Goal: Task Accomplishment & Management: Use online tool/utility

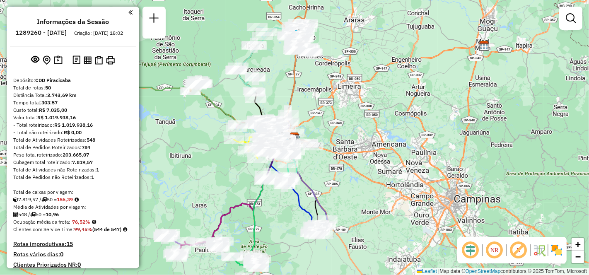
click at [496, 249] on em at bounding box center [495, 250] width 20 height 20
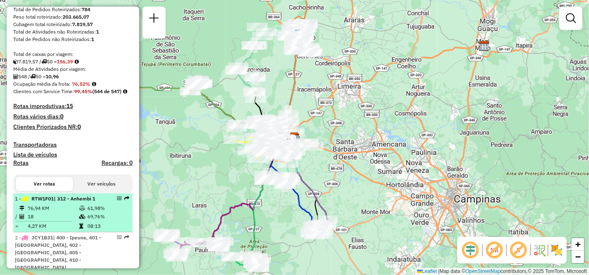
scroll to position [230, 0]
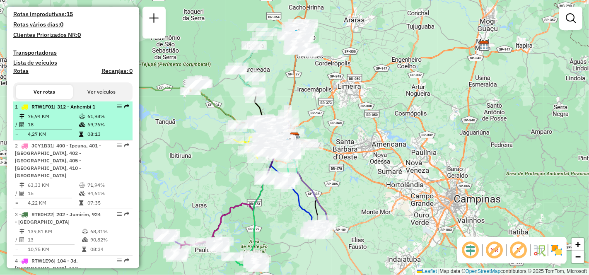
select select "**********"
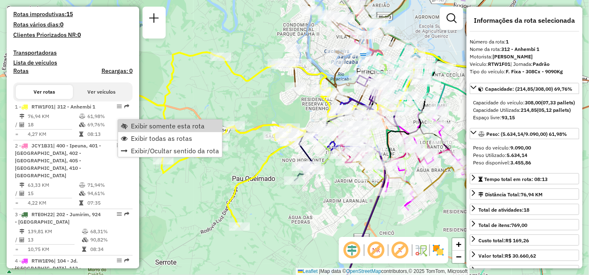
click at [172, 125] on span "Exibir somente esta rota" at bounding box center [168, 126] width 74 height 7
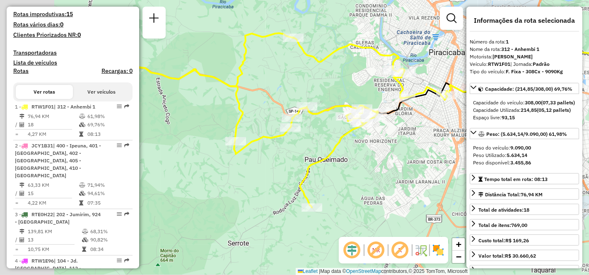
drag, startPoint x: 326, startPoint y: 202, endPoint x: 398, endPoint y: 184, distance: 73.5
click at [398, 184] on div "Janela de atendimento Grade de atendimento Capacidade Transportadoras Veículos …" at bounding box center [294, 137] width 589 height 275
drag, startPoint x: 226, startPoint y: 161, endPoint x: 264, endPoint y: 198, distance: 53.6
click at [264, 198] on div "Janela de atendimento Grade de atendimento Capacidade Transportadoras Veículos …" at bounding box center [294, 137] width 589 height 275
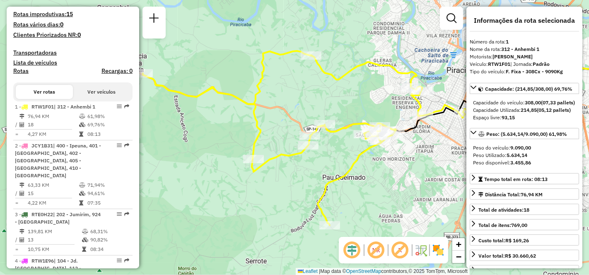
drag, startPoint x: 377, startPoint y: 213, endPoint x: 363, endPoint y: 193, distance: 23.5
click at [363, 193] on div "Janela de atendimento Grade de atendimento Capacidade Transportadoras Veículos …" at bounding box center [294, 137] width 589 height 275
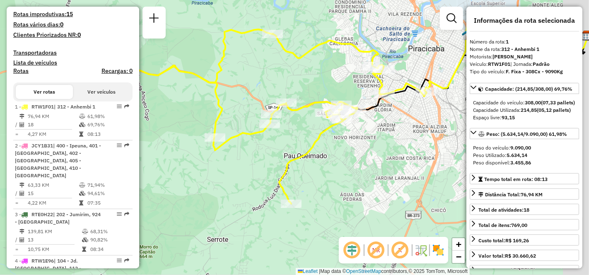
drag, startPoint x: 362, startPoint y: 191, endPoint x: 319, endPoint y: 165, distance: 50.9
click at [319, 165] on div "Janela de atendimento Grade de atendimento Capacidade Transportadoras Veículos …" at bounding box center [294, 137] width 589 height 275
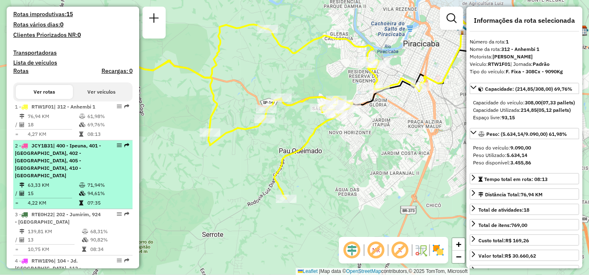
click at [51, 183] on td "63,33 KM" at bounding box center [52, 185] width 51 height 8
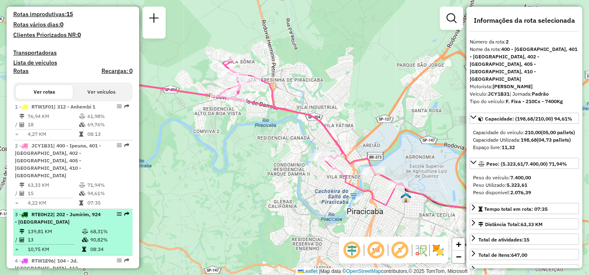
click at [55, 237] on td "13" at bounding box center [54, 240] width 54 height 8
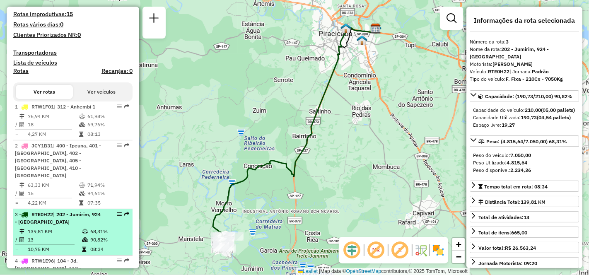
scroll to position [276, 0]
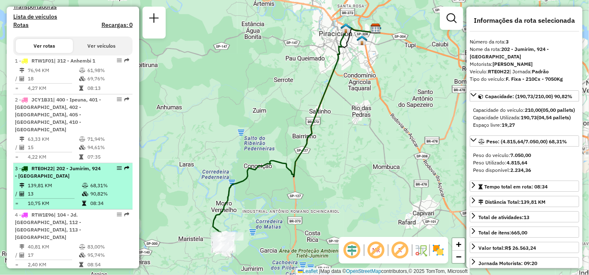
click at [55, 243] on td "40,81 KM" at bounding box center [52, 247] width 51 height 8
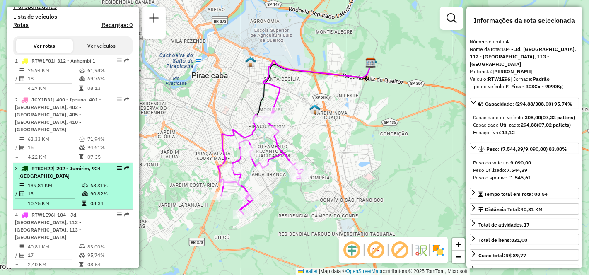
scroll to position [322, 0]
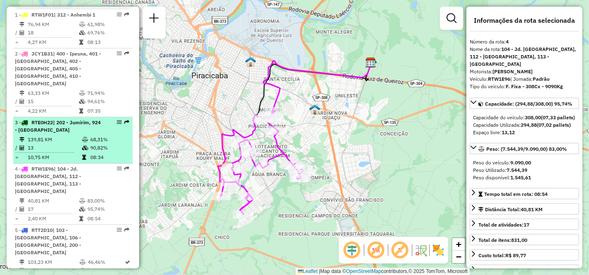
click at [55, 237] on div "5 - RTT2D10 | 103 - [GEOGRAPHIC_DATA], 106 - [GEOGRAPHIC_DATA], 200 - [GEOGRAPH…" at bounding box center [59, 242] width 88 height 30
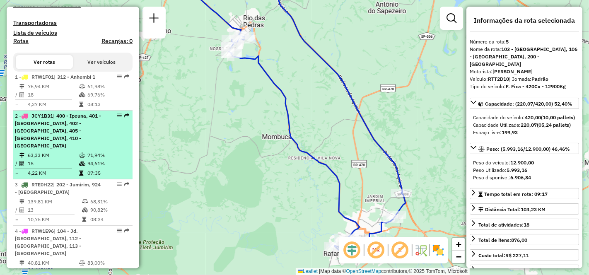
scroll to position [398, 0]
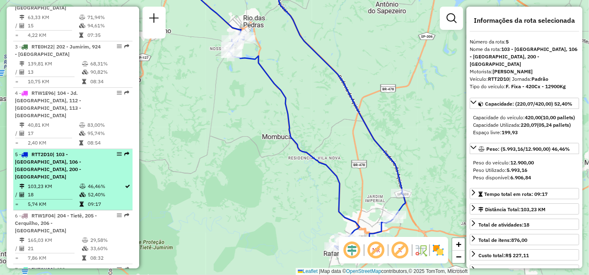
click at [47, 182] on td "103,23 KM" at bounding box center [53, 186] width 52 height 8
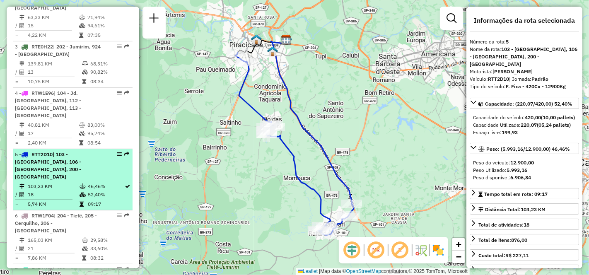
scroll to position [444, 0]
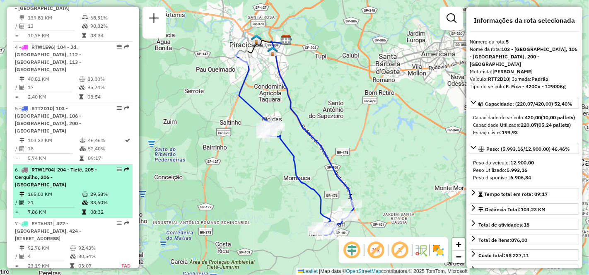
click at [68, 190] on td "165,03 KM" at bounding box center [54, 194] width 54 height 8
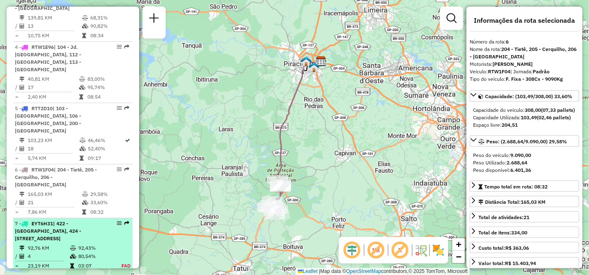
click at [44, 220] on div "7 - EYT6H31 | 422 - [GEOGRAPHIC_DATA], 424 - [STREET_ADDRESS]" at bounding box center [59, 231] width 88 height 22
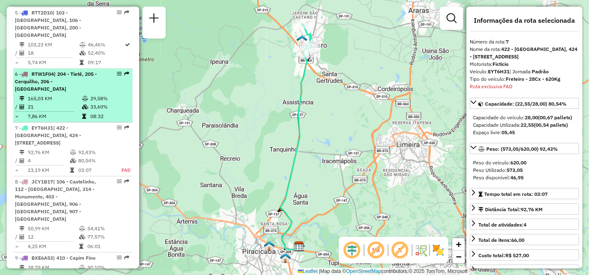
scroll to position [586, 0]
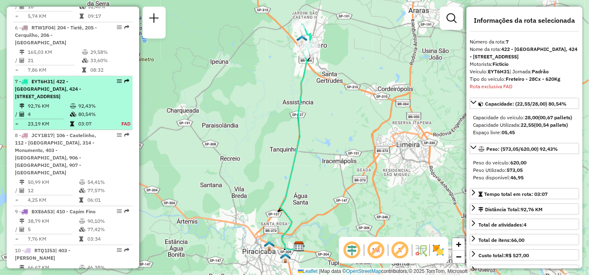
click at [52, 78] on div "7 - EYT6H31 | 422 - [GEOGRAPHIC_DATA], 424 - [STREET_ADDRESS]" at bounding box center [59, 89] width 88 height 22
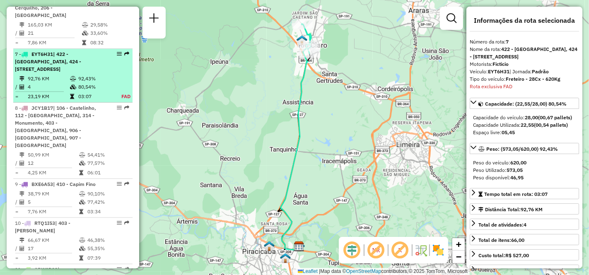
scroll to position [632, 0]
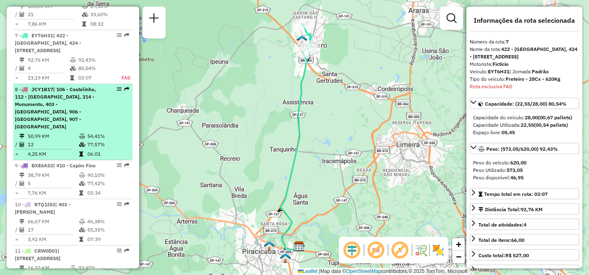
click at [51, 89] on span "| 106 - Castelinho, 112 - [GEOGRAPHIC_DATA], 314 - Monumento, 403 - [GEOGRAPHIC…" at bounding box center [55, 107] width 81 height 43
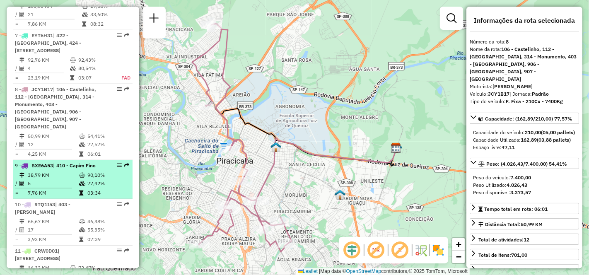
click at [51, 162] on div "9 - BXE6A53 | 410 - Capim Fino" at bounding box center [59, 165] width 88 height 7
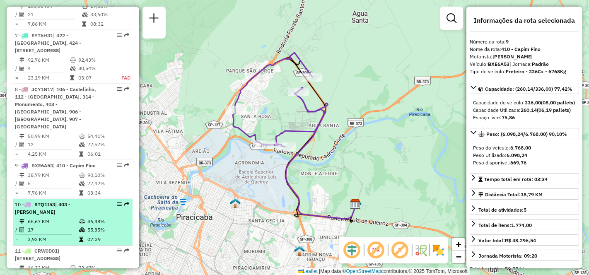
click at [54, 217] on td "66,67 KM" at bounding box center [52, 221] width 51 height 8
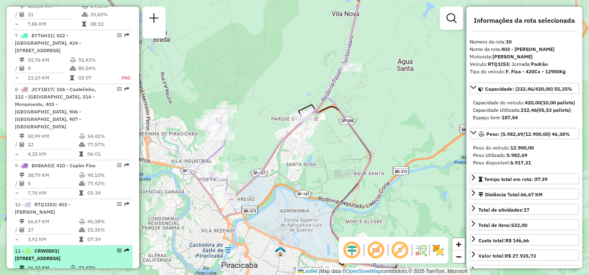
click at [58, 246] on li "11 - CRW0D01 | 905 - [GEOGRAPHIC_DATA] , 906 - [GEOGRAPHIC_DATA] 16,32 KM 72,47…" at bounding box center [72, 269] width 119 height 46
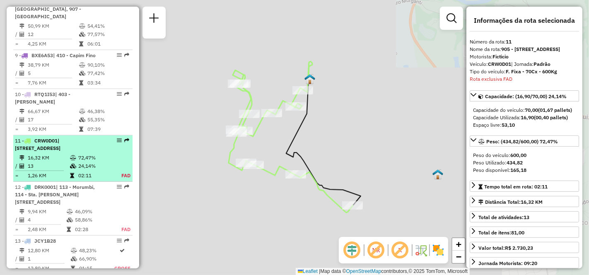
scroll to position [832, 0]
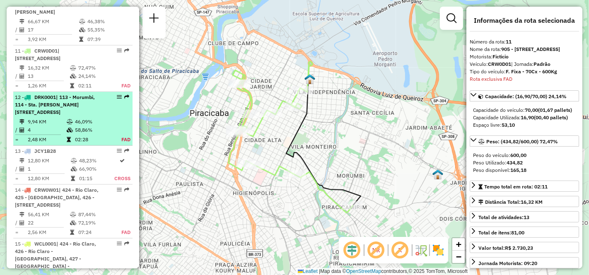
click at [53, 94] on div "12 - DRK0001 | 113 - Morumbi, 114 - Sta. [PERSON_NAME][STREET_ADDRESS]" at bounding box center [59, 105] width 88 height 22
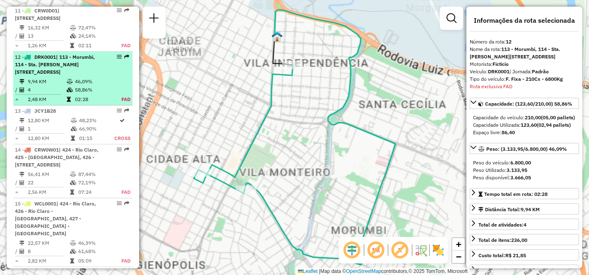
scroll to position [885, 0]
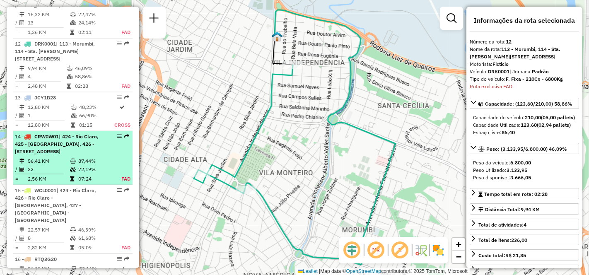
click at [55, 157] on td "56,41 KM" at bounding box center [48, 161] width 42 height 8
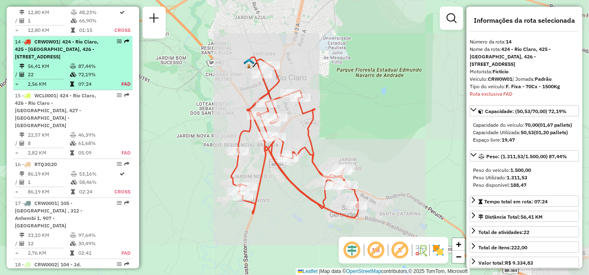
scroll to position [985, 0]
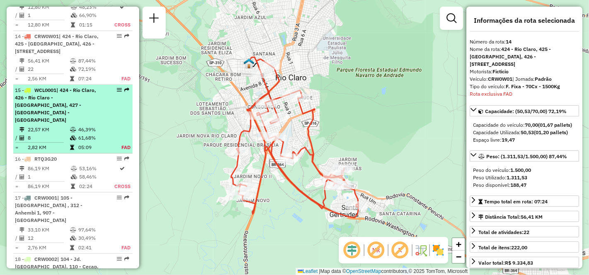
click at [54, 134] on td "8" at bounding box center [48, 138] width 42 height 8
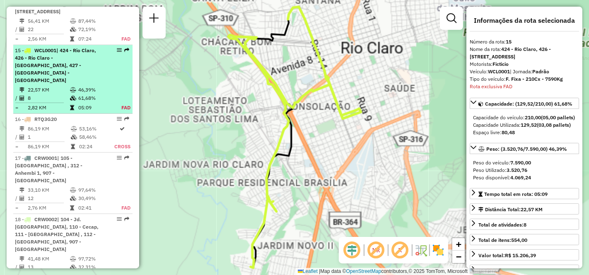
scroll to position [1046, 0]
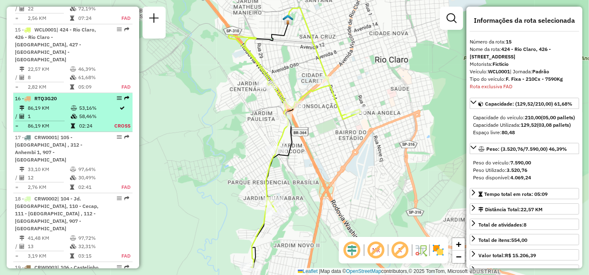
click at [51, 112] on td "1" at bounding box center [48, 116] width 43 height 8
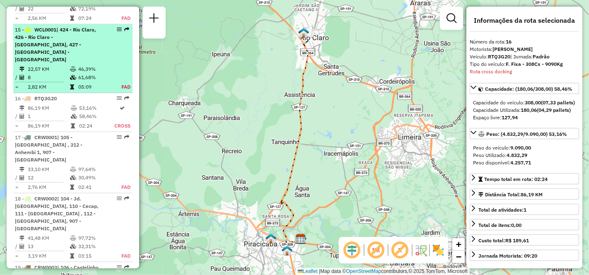
click at [52, 31] on li "15 - WCL0001 | 424 - [GEOGRAPHIC_DATA], 426 - Rio Claro - [GEOGRAPHIC_DATA], 42…" at bounding box center [72, 58] width 119 height 69
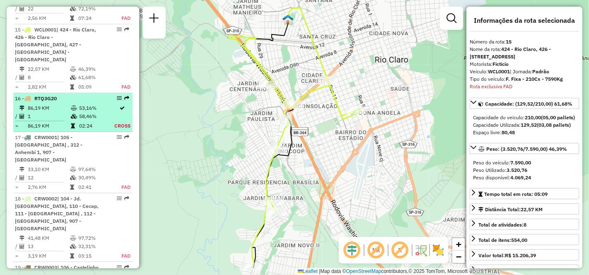
click at [62, 112] on td "1" at bounding box center [48, 116] width 43 height 8
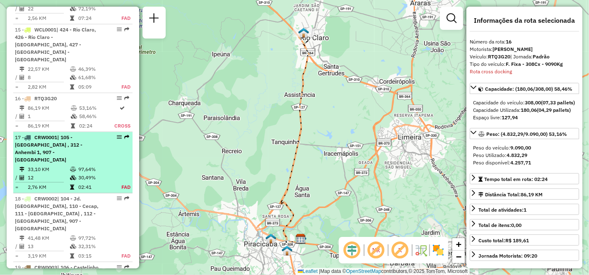
click at [56, 165] on td "33,10 KM" at bounding box center [48, 169] width 42 height 8
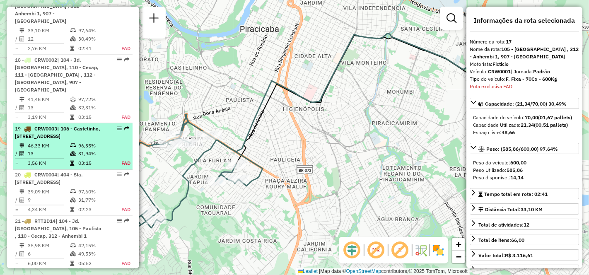
scroll to position [1231, 0]
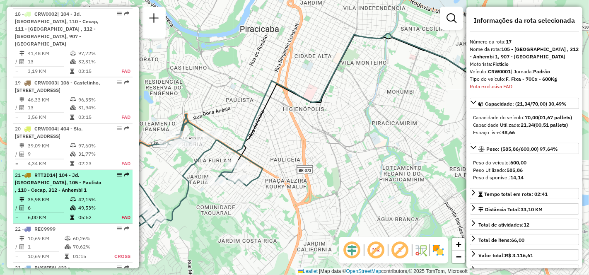
click at [54, 172] on span "| 104 - Jd. [GEOGRAPHIC_DATA], 105 - Paulista , 110 - Cecap, 312 - Anhembi 1" at bounding box center [58, 182] width 87 height 21
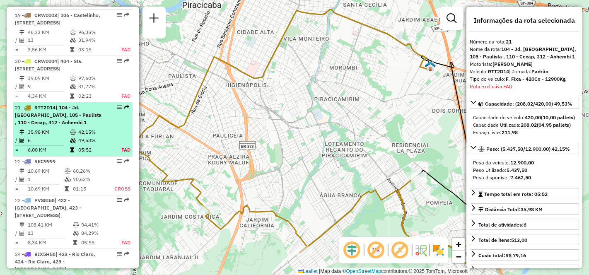
scroll to position [1354, 0]
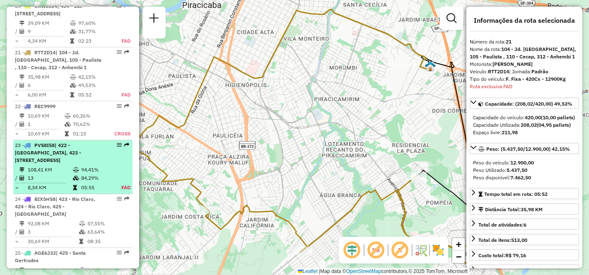
click at [51, 142] on div "23 - PVS8I58 | 422 - [GEOGRAPHIC_DATA], 423 - [STREET_ADDRESS]" at bounding box center [59, 153] width 88 height 22
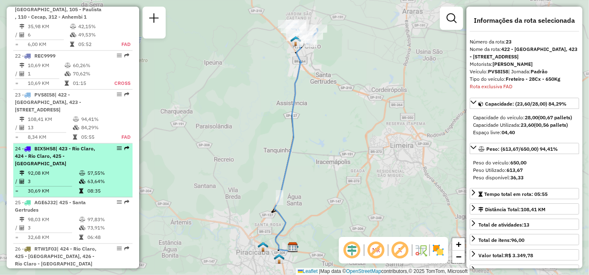
scroll to position [1446, 0]
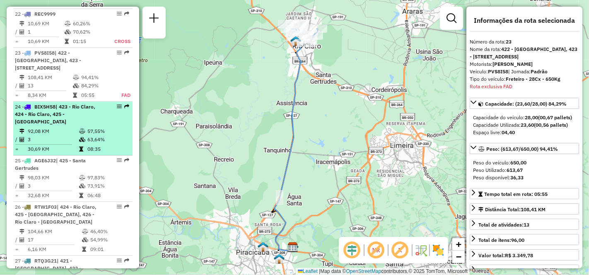
click at [53, 127] on td "92,08 KM" at bounding box center [52, 131] width 51 height 8
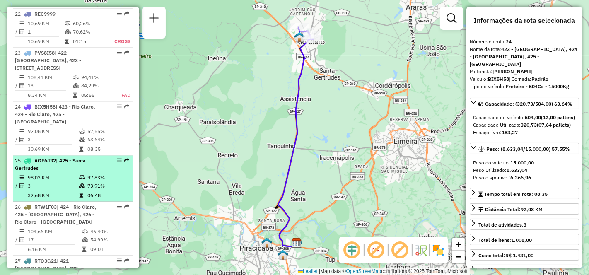
click at [54, 174] on td "98,03 KM" at bounding box center [52, 178] width 51 height 8
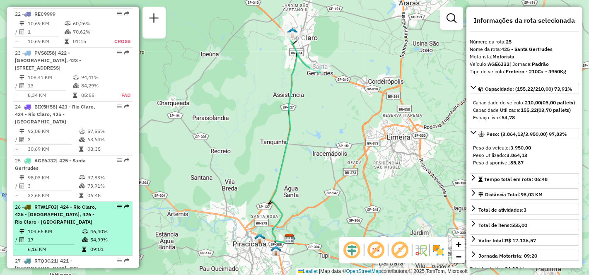
click at [62, 203] on div "26 - RTW1F03 | 424 - Rio Claro, 425 - [GEOGRAPHIC_DATA], 426 - Rio Claro - [GEO…" at bounding box center [59, 214] width 88 height 22
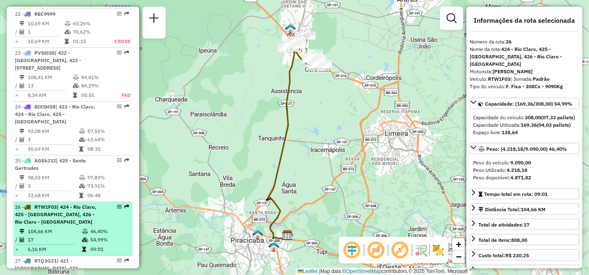
scroll to position [1538, 0]
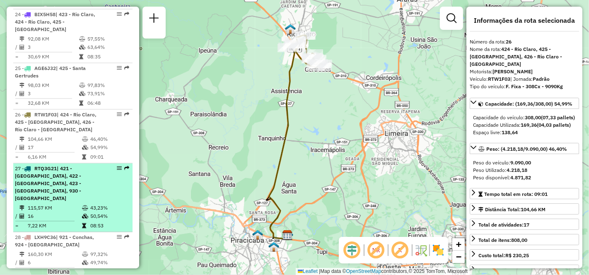
click at [51, 204] on td "115,57 KM" at bounding box center [54, 208] width 54 height 8
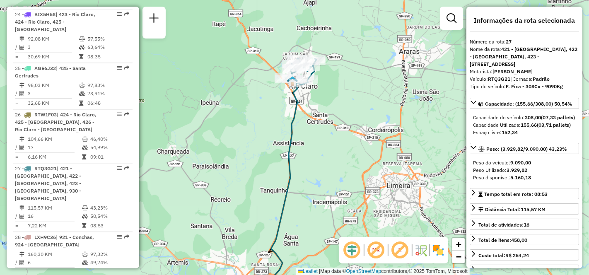
drag, startPoint x: 346, startPoint y: 102, endPoint x: 345, endPoint y: 121, distance: 19.1
click at [345, 121] on div "Janela de atendimento Grade de atendimento Capacidade Transportadoras Veículos …" at bounding box center [294, 137] width 589 height 275
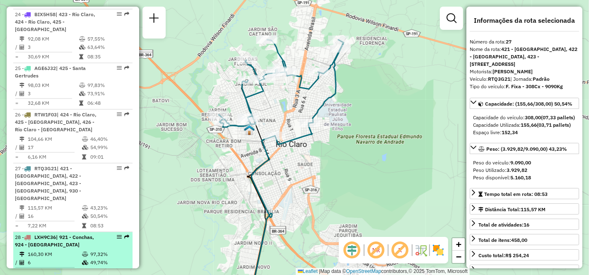
click at [50, 250] on td "160,30 KM" at bounding box center [54, 254] width 54 height 8
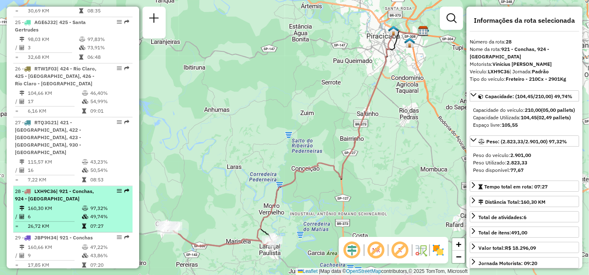
scroll to position [1630, 0]
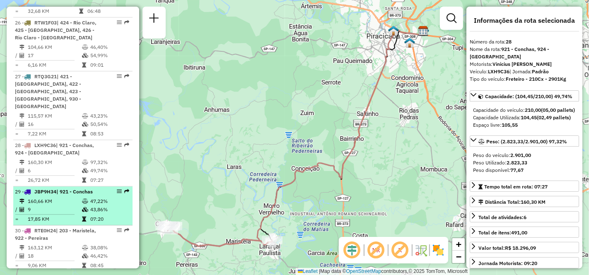
click at [45, 215] on td "17,85 KM" at bounding box center [54, 219] width 54 height 8
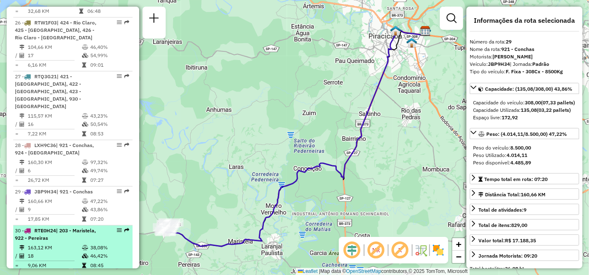
click at [56, 244] on td "163,12 KM" at bounding box center [54, 248] width 54 height 8
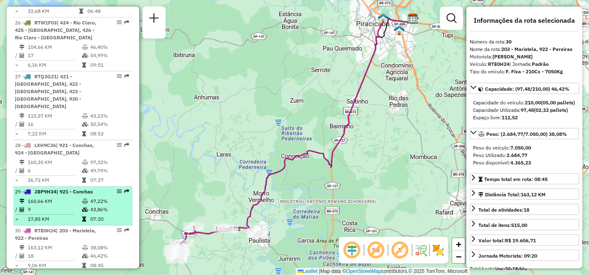
click at [60, 205] on td "9" at bounding box center [54, 209] width 54 height 8
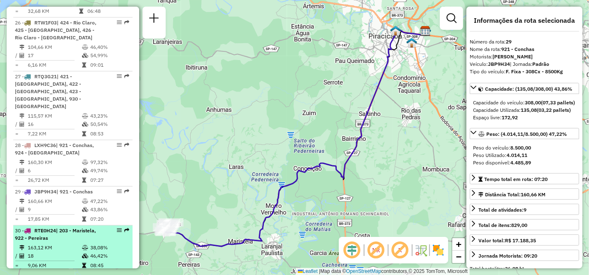
click at [63, 244] on td "163,12 KM" at bounding box center [54, 248] width 54 height 8
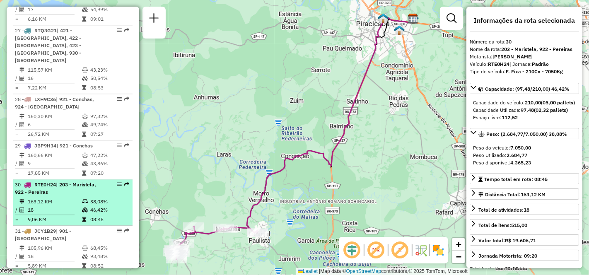
scroll to position [1722, 0]
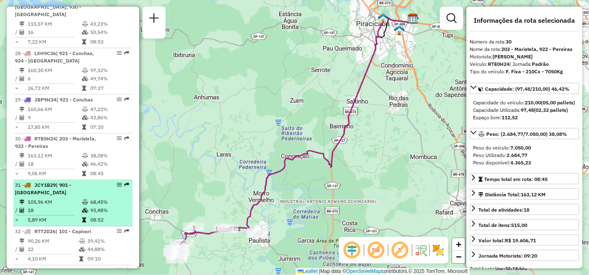
click at [58, 206] on td "18" at bounding box center [54, 210] width 54 height 8
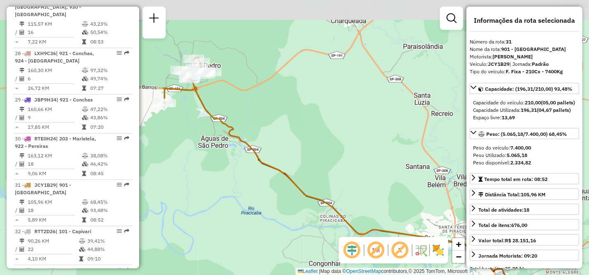
drag, startPoint x: 191, startPoint y: 146, endPoint x: 284, endPoint y: 190, distance: 103.0
click at [275, 188] on div "Janela de atendimento Grade de atendimento Capacidade Transportadoras Veículos …" at bounding box center [294, 137] width 589 height 275
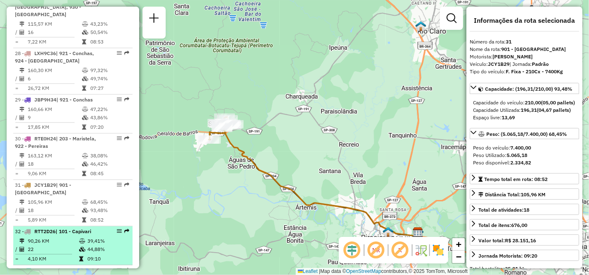
click at [64, 245] on td "22" at bounding box center [52, 249] width 51 height 8
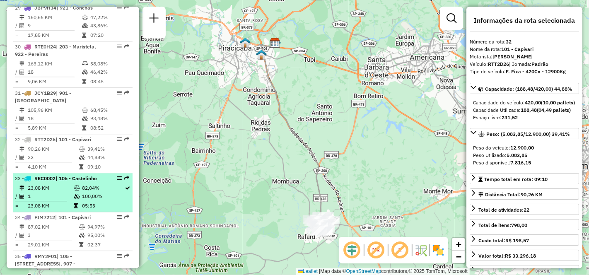
scroll to position [1860, 0]
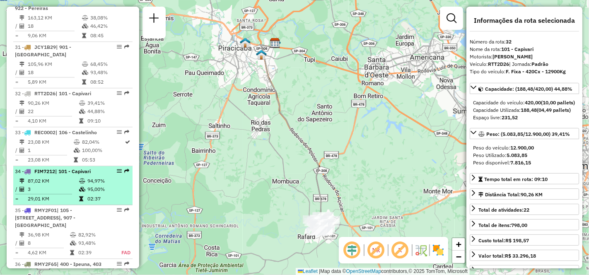
click at [60, 185] on td "3" at bounding box center [52, 189] width 51 height 8
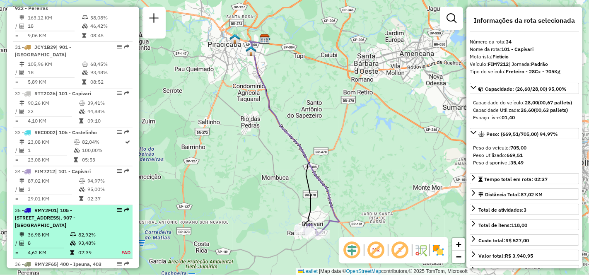
click at [63, 231] on td "36,98 KM" at bounding box center [48, 235] width 42 height 8
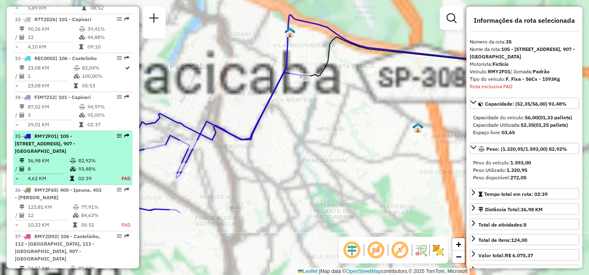
scroll to position [1994, 0]
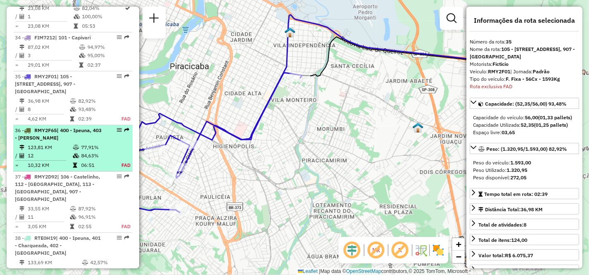
click at [49, 152] on td "12" at bounding box center [49, 156] width 45 height 8
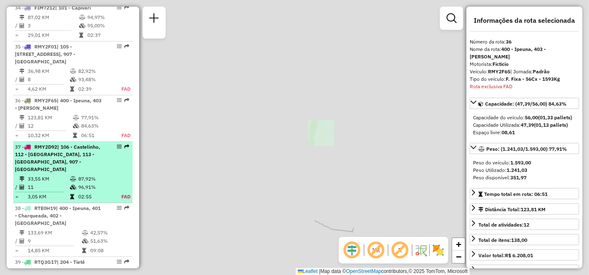
scroll to position [2047, 0]
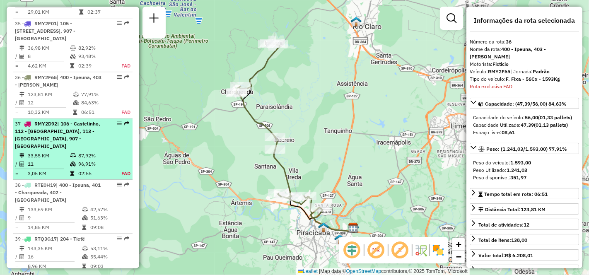
click at [50, 152] on td "33,55 KM" at bounding box center [48, 156] width 42 height 8
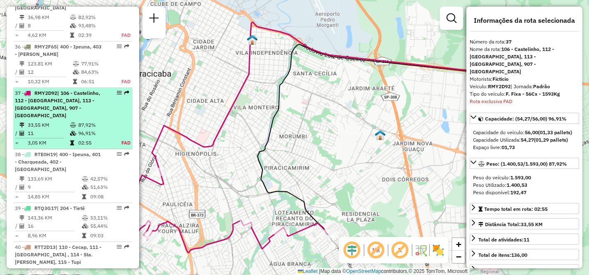
scroll to position [2094, 0]
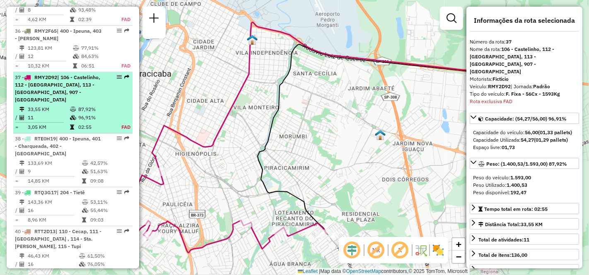
click at [50, 159] on td "133,69 KM" at bounding box center [54, 163] width 54 height 8
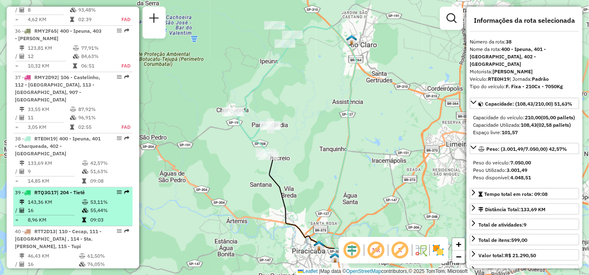
click at [54, 206] on td "16" at bounding box center [54, 210] width 54 height 8
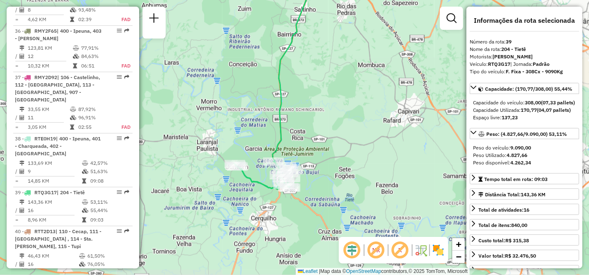
drag, startPoint x: 168, startPoint y: 174, endPoint x: 210, endPoint y: 140, distance: 53.4
click at [173, 85] on div "Janela de atendimento Grade de atendimento Capacidade Transportadoras Veículos …" at bounding box center [294, 137] width 589 height 275
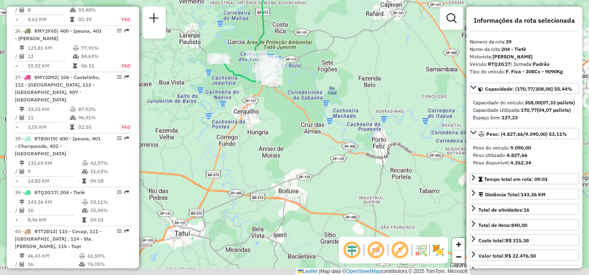
drag, startPoint x: 299, startPoint y: 198, endPoint x: 279, endPoint y: 97, distance: 103.9
click at [279, 97] on div "Rota 39 - Placa RTQ3G17 48004436 - [PERSON_NAME] Janela de atendimento Grade de…" at bounding box center [294, 137] width 589 height 275
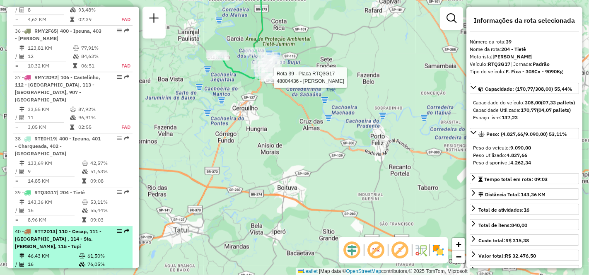
click at [51, 226] on li "40 - RTT2D13 | 110 - Cecap, 111 - [GEOGRAPHIC_DATA] , 114 - Sta. [PERSON_NAME],…" at bounding box center [72, 253] width 119 height 54
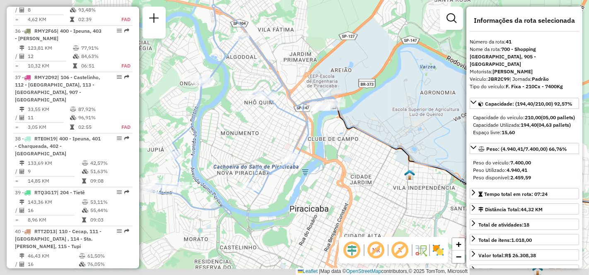
drag, startPoint x: 242, startPoint y: 193, endPoint x: 349, endPoint y: 163, distance: 110.6
click at [349, 163] on div "Janela de atendimento Grade de atendimento Capacidade Transportadoras Veículos …" at bounding box center [294, 137] width 589 height 275
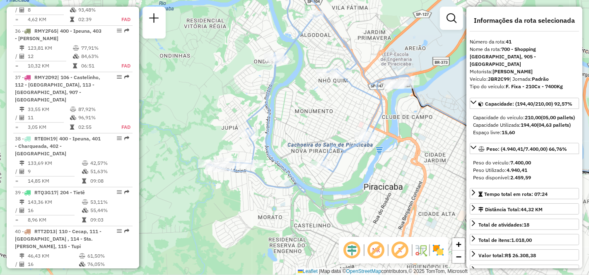
drag, startPoint x: 209, startPoint y: 172, endPoint x: 256, endPoint y: 148, distance: 52.2
click at [256, 148] on icon at bounding box center [309, 103] width 202 height 178
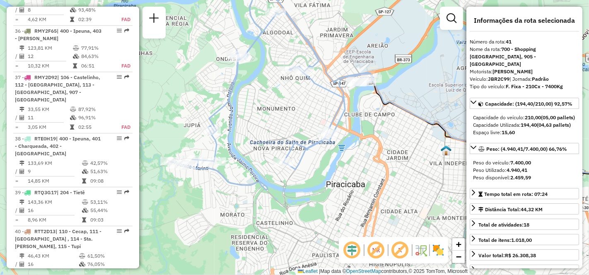
scroll to position [2186, 0]
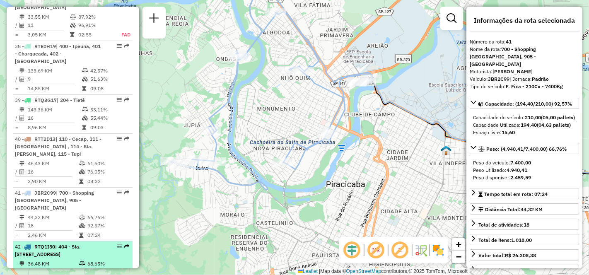
click at [46, 268] on td "10" at bounding box center [52, 272] width 51 height 8
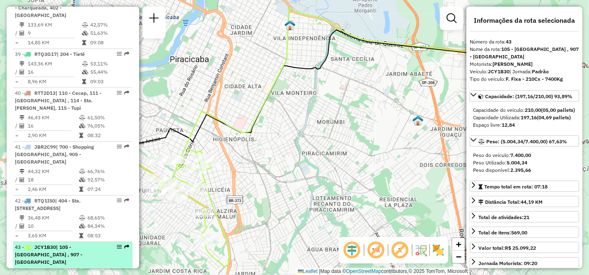
scroll to position [2278, 0]
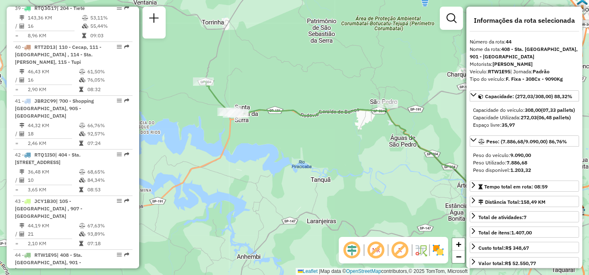
drag, startPoint x: 209, startPoint y: 177, endPoint x: 307, endPoint y: 188, distance: 98.4
click at [307, 188] on div "Janela de atendimento Grade de atendimento Capacidade Transportadoras Veículos …" at bounding box center [294, 137] width 589 height 275
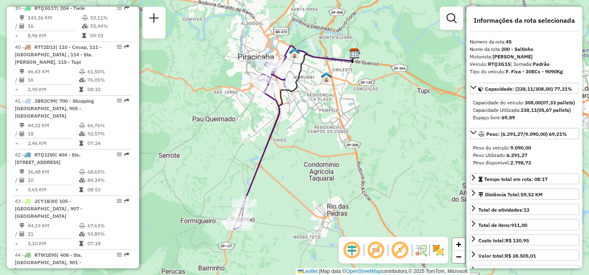
scroll to position [2370, 0]
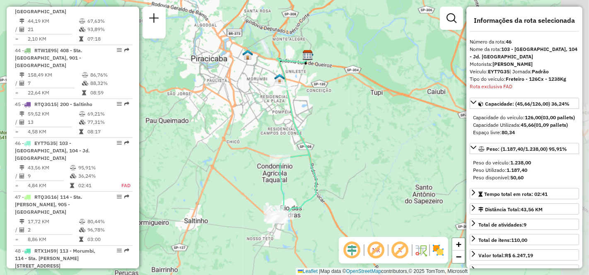
scroll to position [2510, 0]
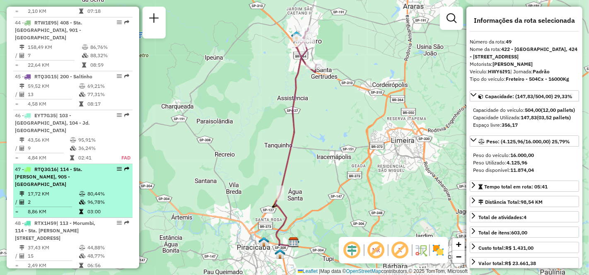
click at [46, 190] on td "17,72 KM" at bounding box center [52, 194] width 51 height 8
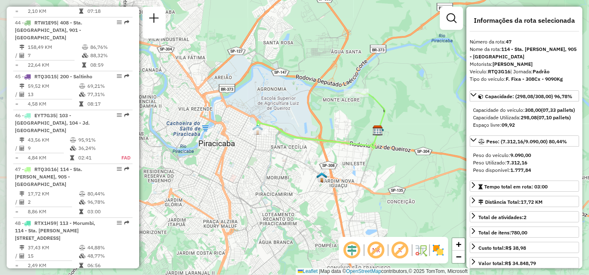
drag, startPoint x: 244, startPoint y: 127, endPoint x: 309, endPoint y: 119, distance: 65.6
click at [309, 119] on div "Janela de atendimento Grade de atendimento Capacidade Transportadoras Veículos …" at bounding box center [294, 137] width 589 height 275
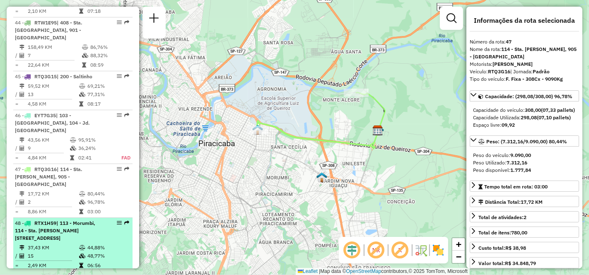
click at [48, 218] on li "48 - RTX1H59 | 113 - Morumbi, 114 - Sta. [PERSON_NAME], 905 - [GEOGRAPHIC_DATA]…" at bounding box center [72, 245] width 119 height 54
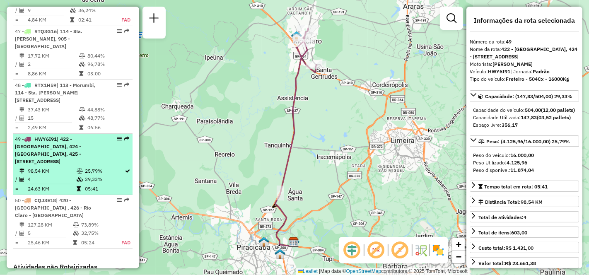
scroll to position [2653, 0]
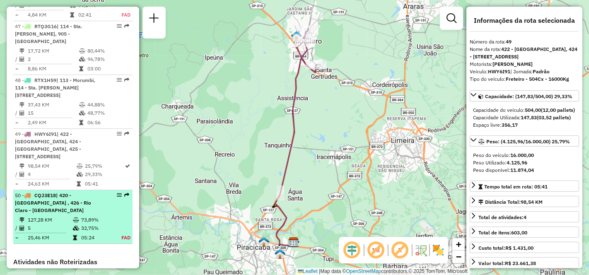
click at [42, 192] on div "50 - CQJ3E18 | 420 - [GEOGRAPHIC_DATA] , 426 - Rio Claro - [GEOGRAPHIC_DATA]" at bounding box center [59, 203] width 88 height 22
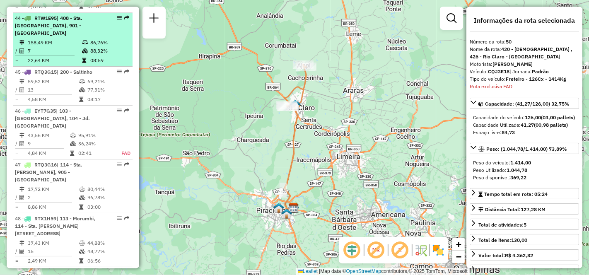
scroll to position [2331, 0]
